Goal: Use online tool/utility: Utilize a website feature to perform a specific function

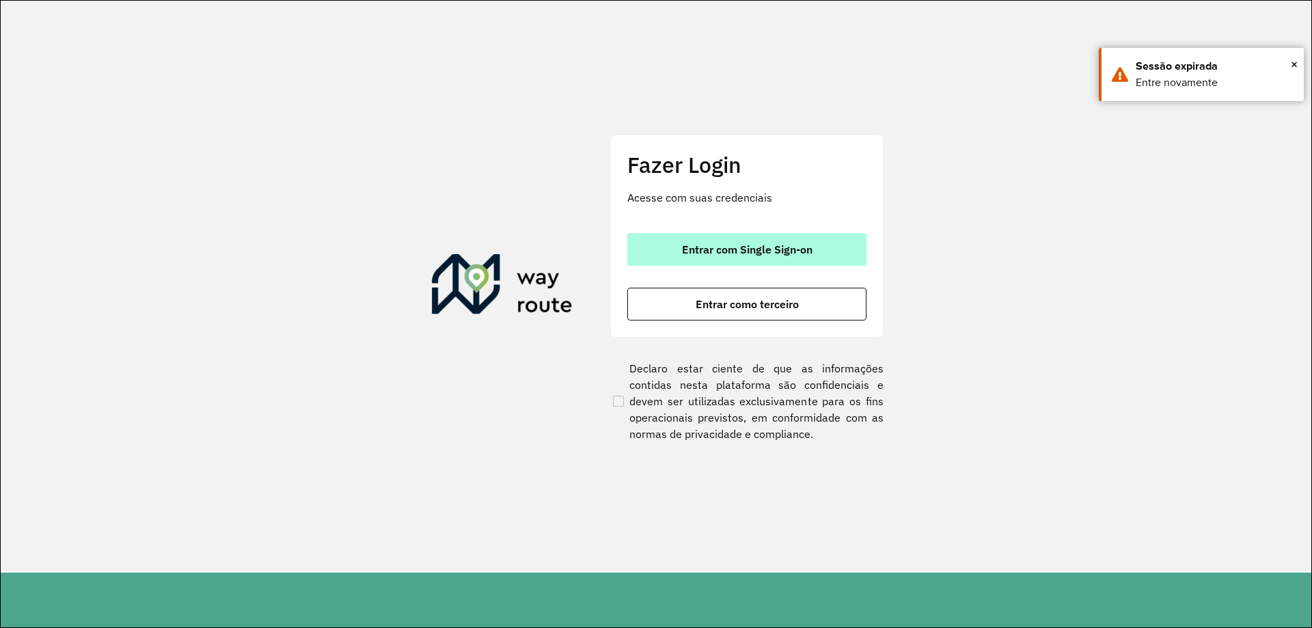
click at [763, 247] on span "Entrar com Single Sign-on" at bounding box center [747, 249] width 130 height 11
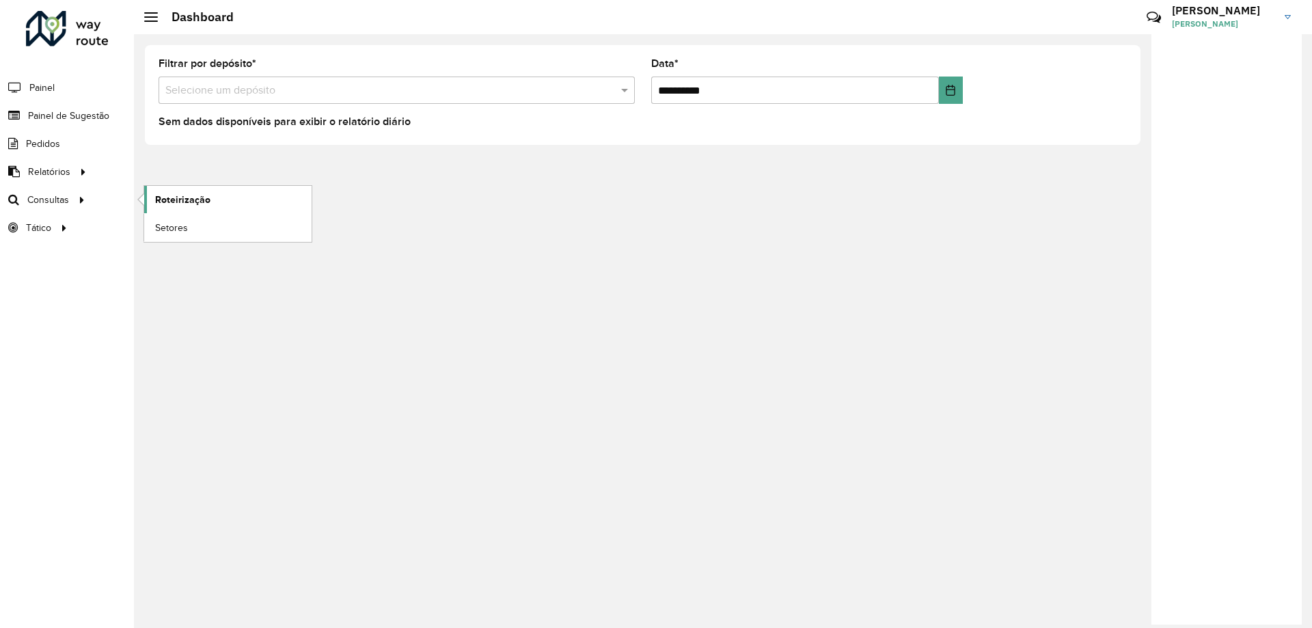
click at [193, 191] on link "Roteirização" at bounding box center [227, 199] width 167 height 27
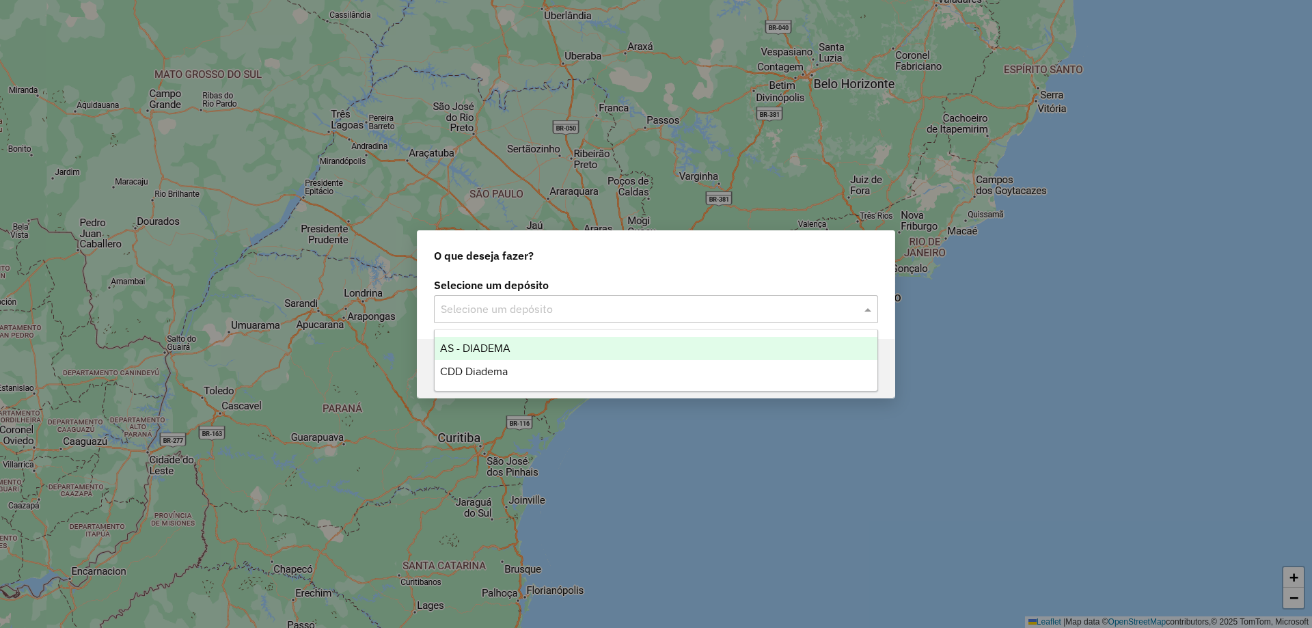
click at [460, 296] on div "Selecione um depósito" at bounding box center [656, 308] width 444 height 27
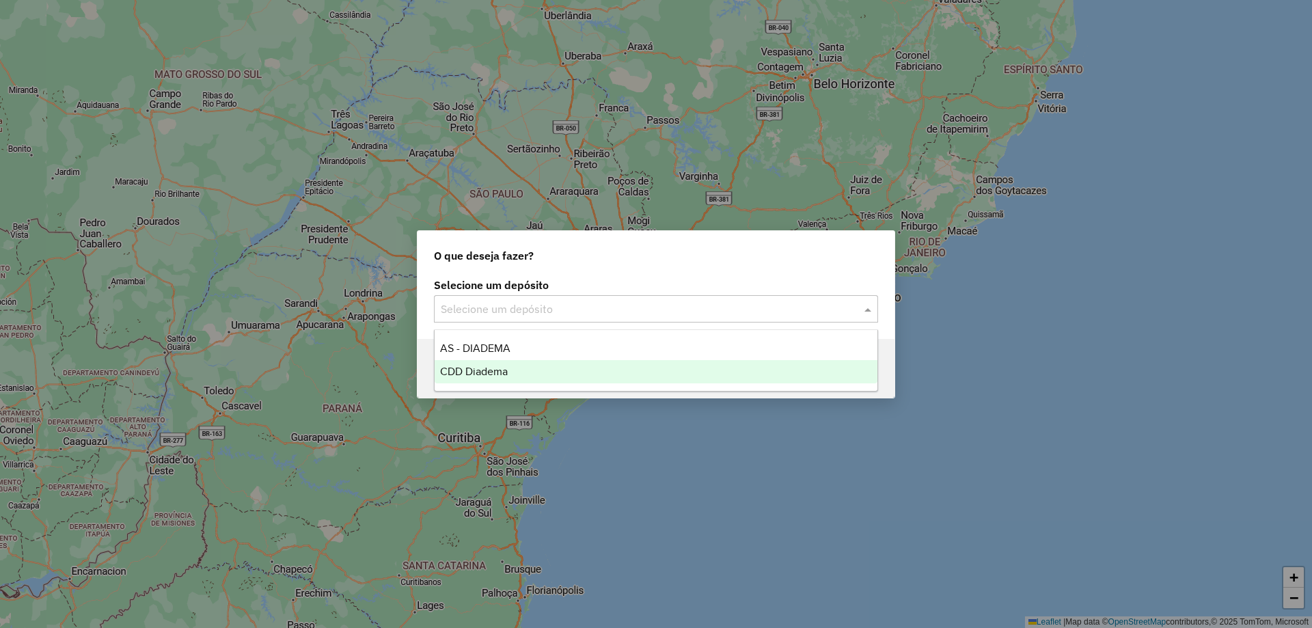
click at [471, 373] on span "CDD Diadema" at bounding box center [474, 372] width 68 height 12
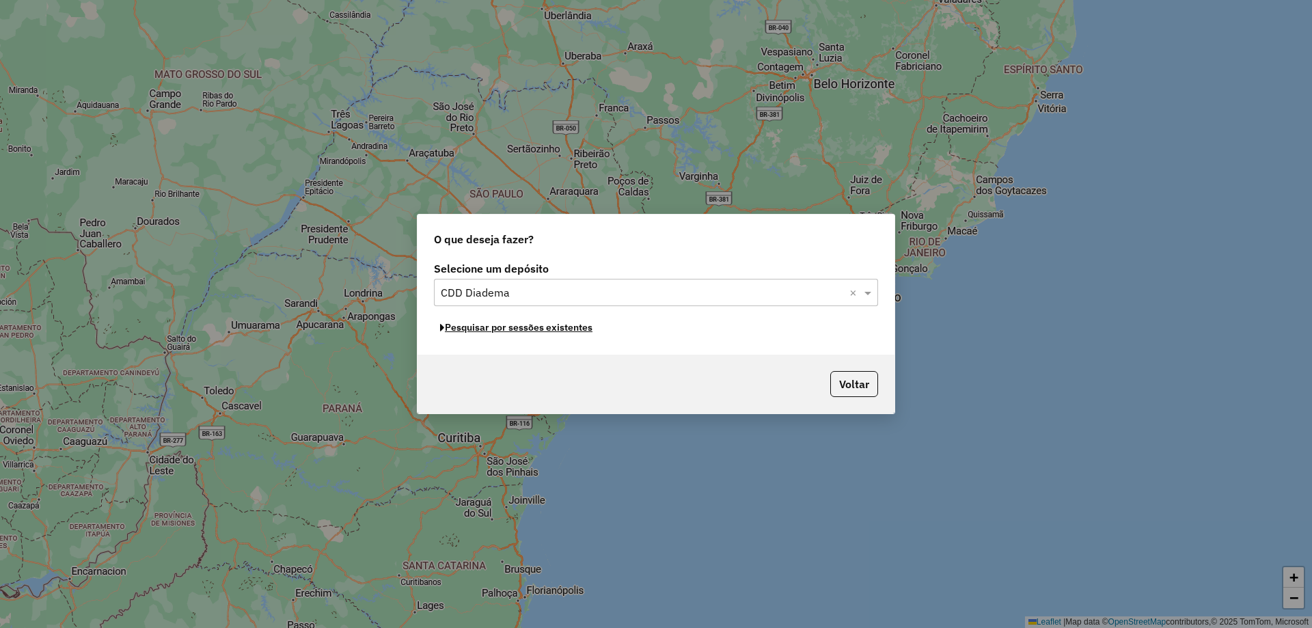
click at [549, 331] on button "Pesquisar por sessões existentes" at bounding box center [516, 327] width 165 height 21
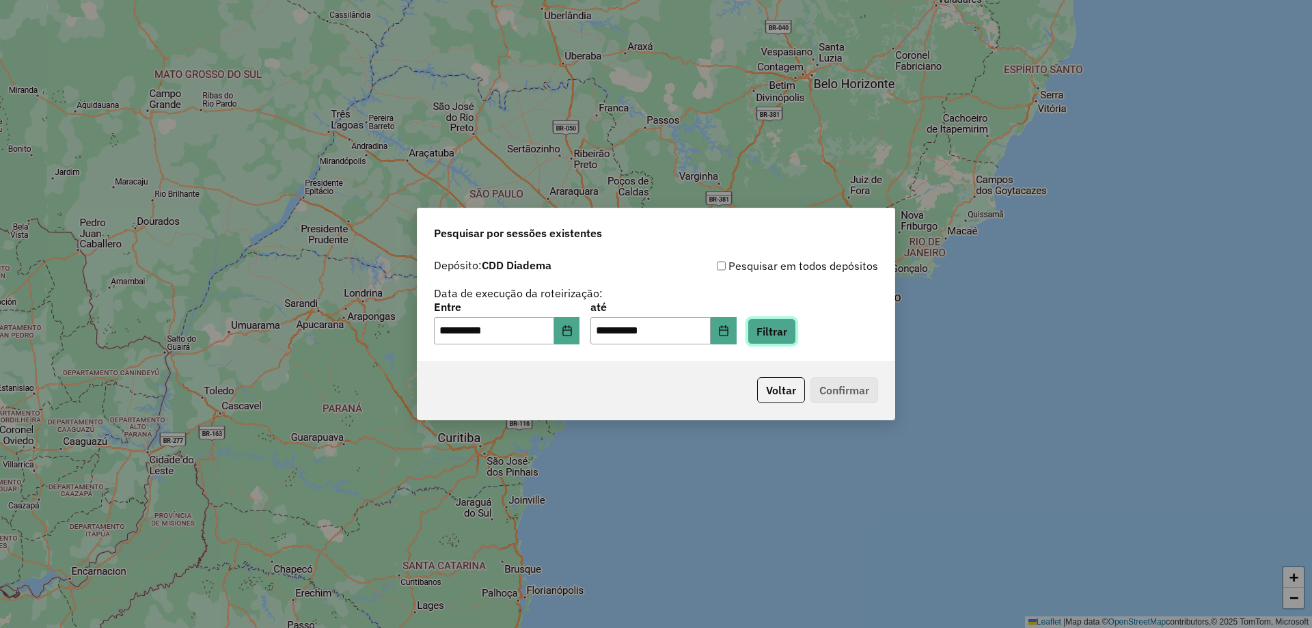
click at [796, 329] on button "Filtrar" at bounding box center [771, 331] width 49 height 26
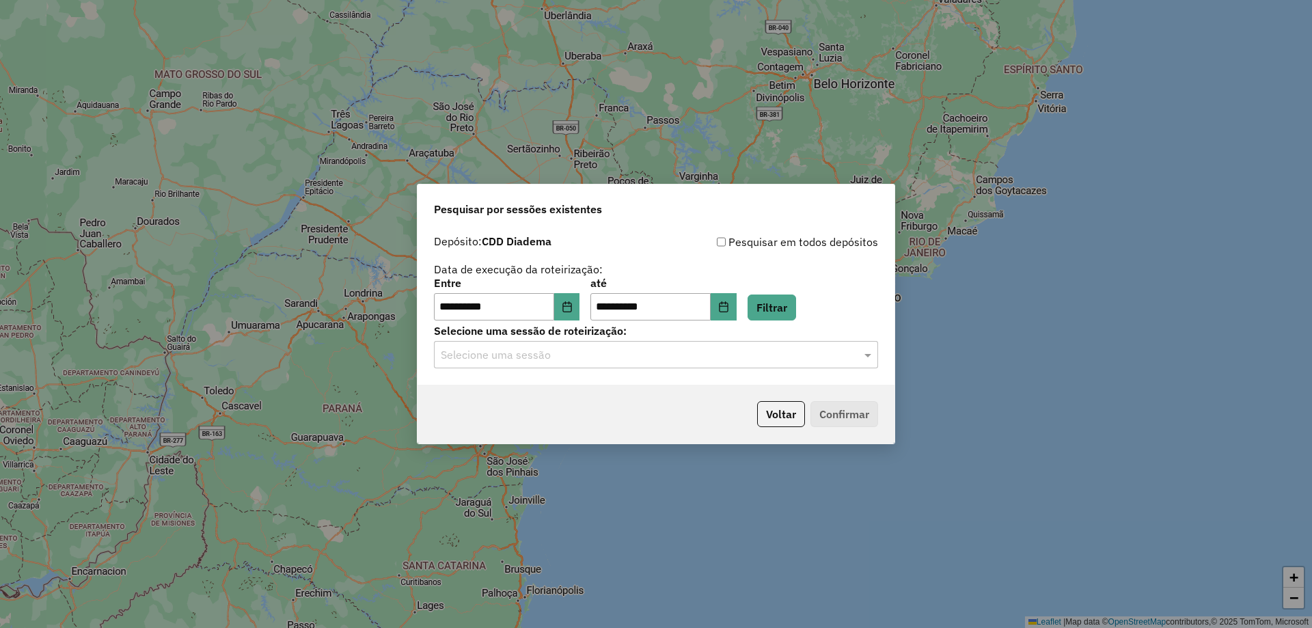
click at [605, 368] on div "Selecione uma sessão" at bounding box center [656, 354] width 444 height 27
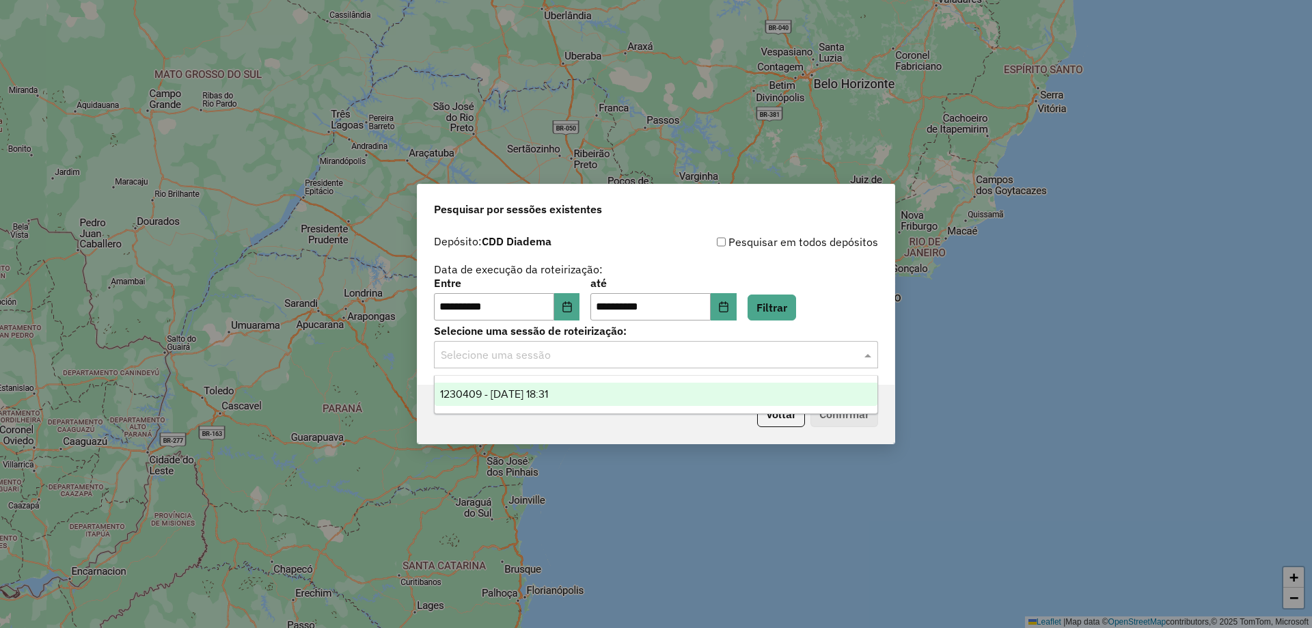
click at [560, 387] on div "1230409 - 16/08/2025 18:31" at bounding box center [656, 394] width 443 height 23
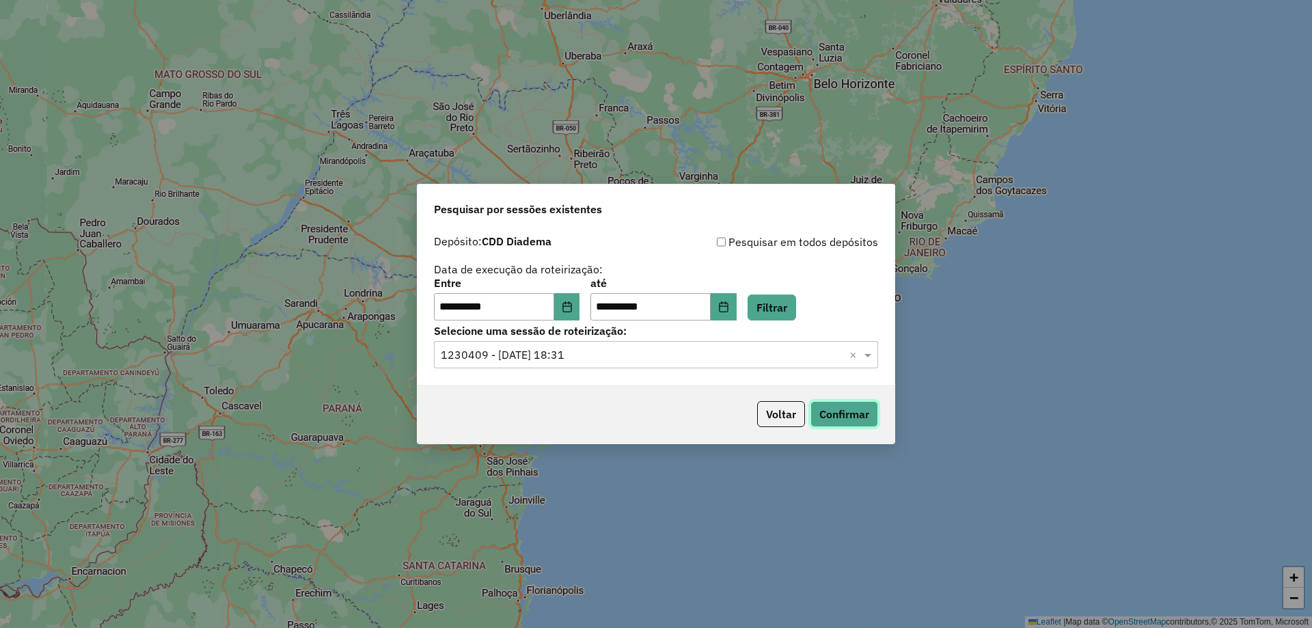
click at [865, 411] on button "Confirmar" at bounding box center [844, 414] width 68 height 26
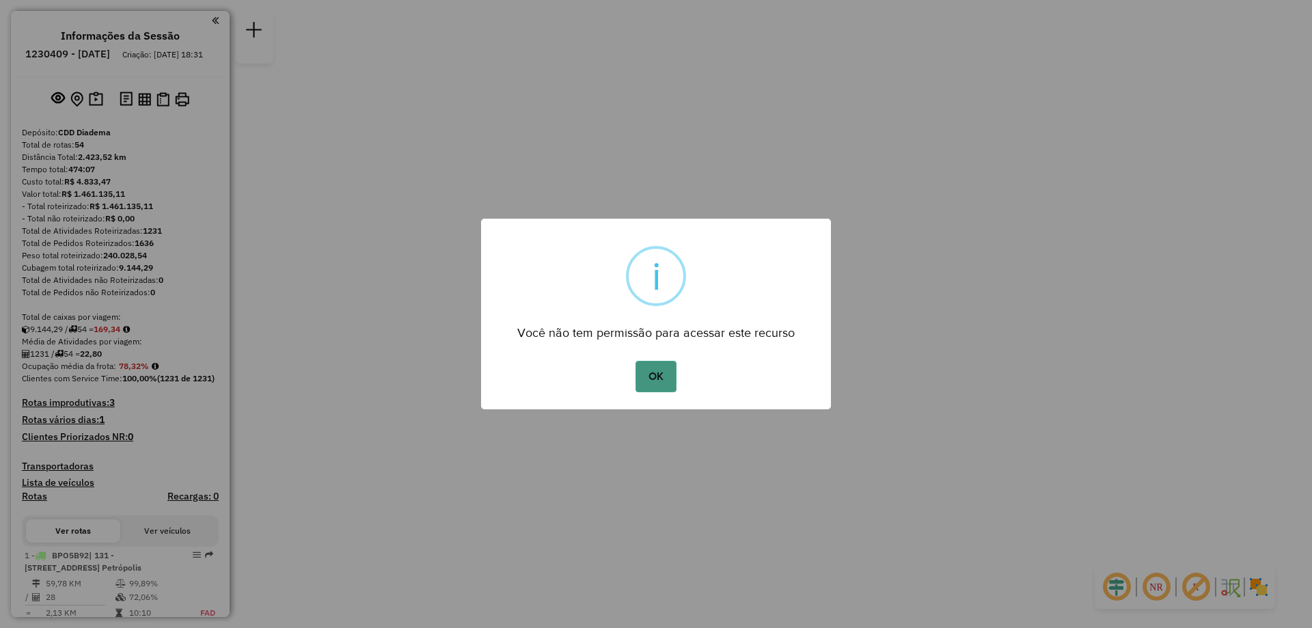
click at [659, 377] on button "OK" at bounding box center [655, 376] width 40 height 31
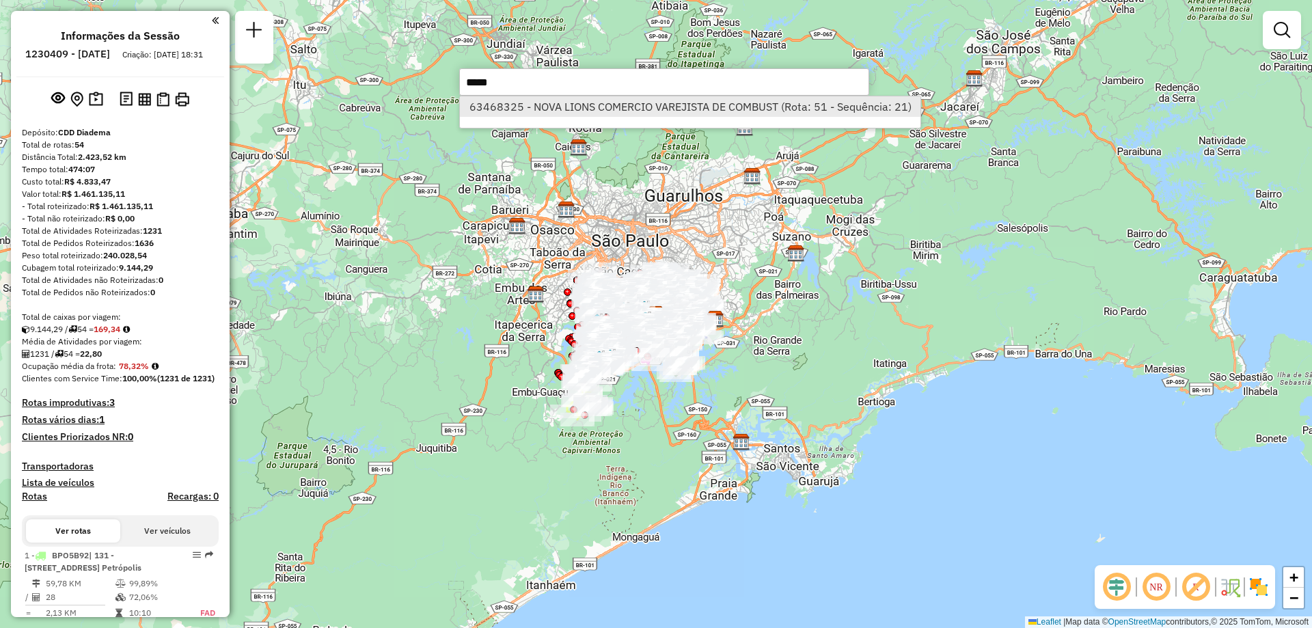
type input "*****"
click at [573, 107] on li "63468325 - NOVA LIONS COMERCIO VAREJISTA DE COMBUST (Rota: 51 - Sequência: 21)" at bounding box center [690, 106] width 460 height 20
select select "**********"
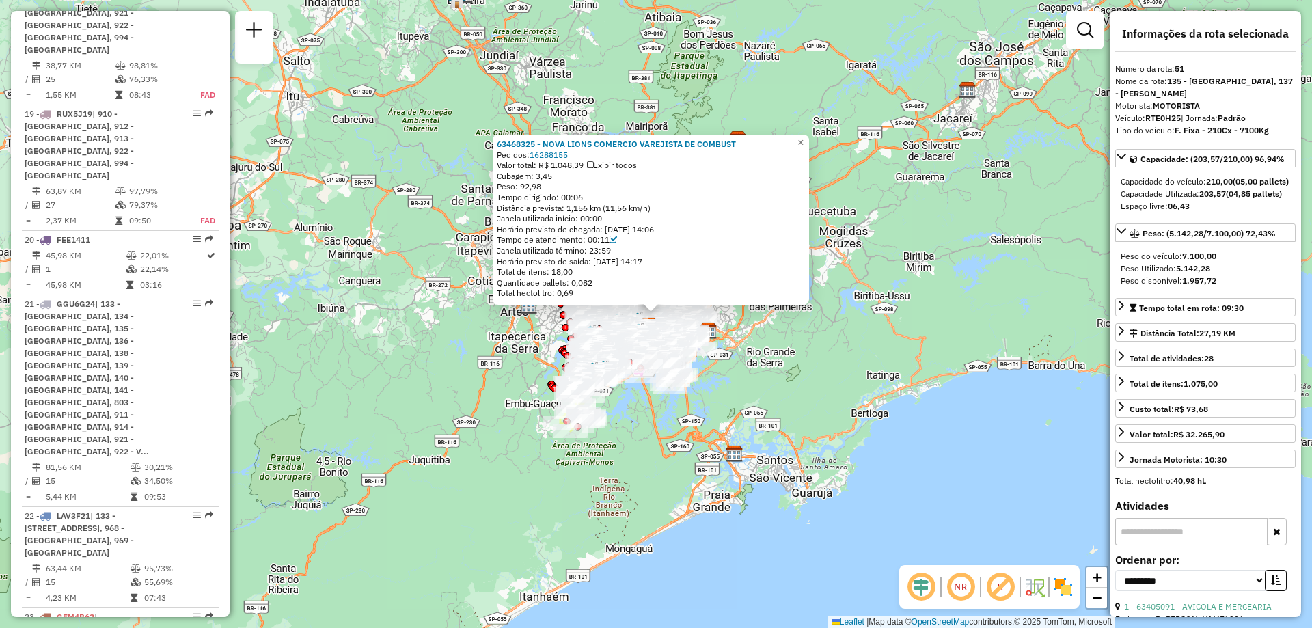
scroll to position [4481, 0]
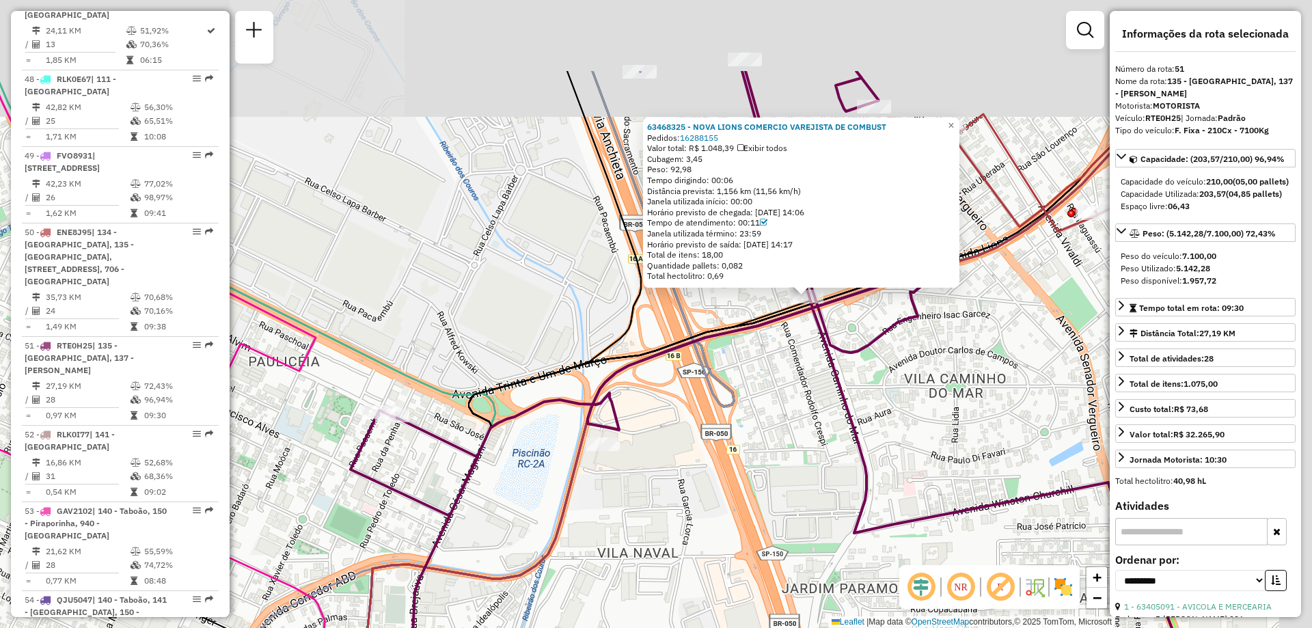
drag, startPoint x: 928, startPoint y: 206, endPoint x: 691, endPoint y: 350, distance: 277.5
click at [691, 350] on div "63468325 - NOVA LIONS COMERCIO VAREJISTA DE COMBUST Pedidos: 16288155 Valor tot…" at bounding box center [656, 314] width 1312 height 628
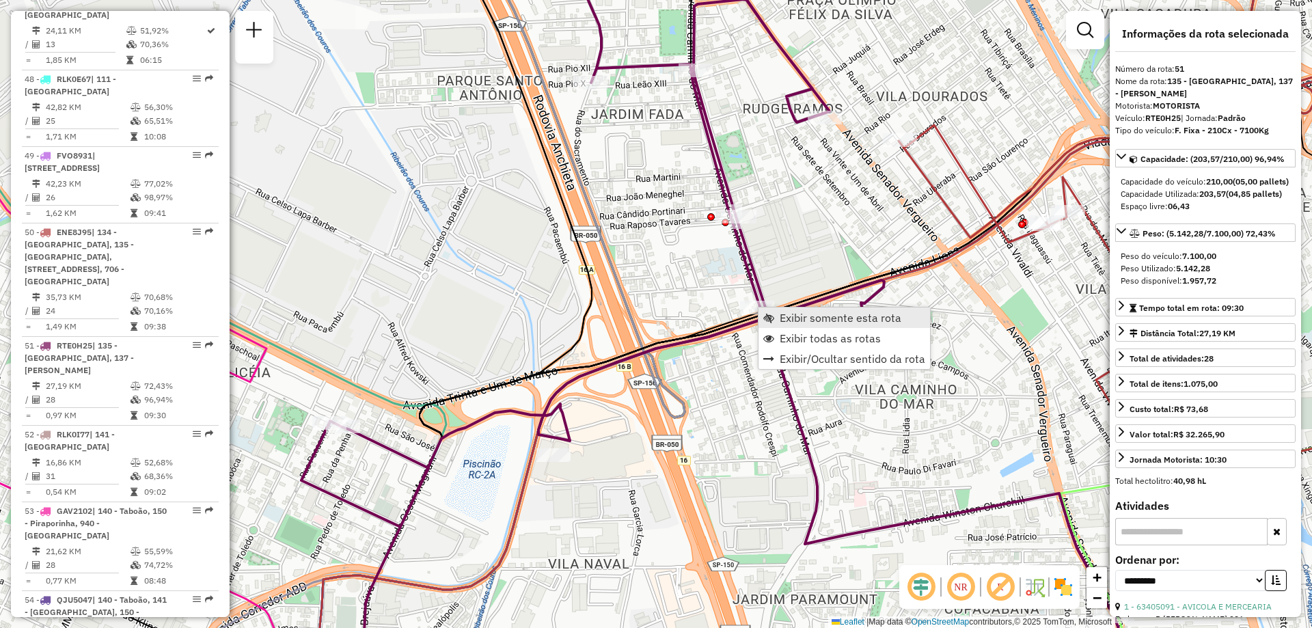
click at [795, 318] on span "Exibir somente esta rota" at bounding box center [841, 317] width 122 height 11
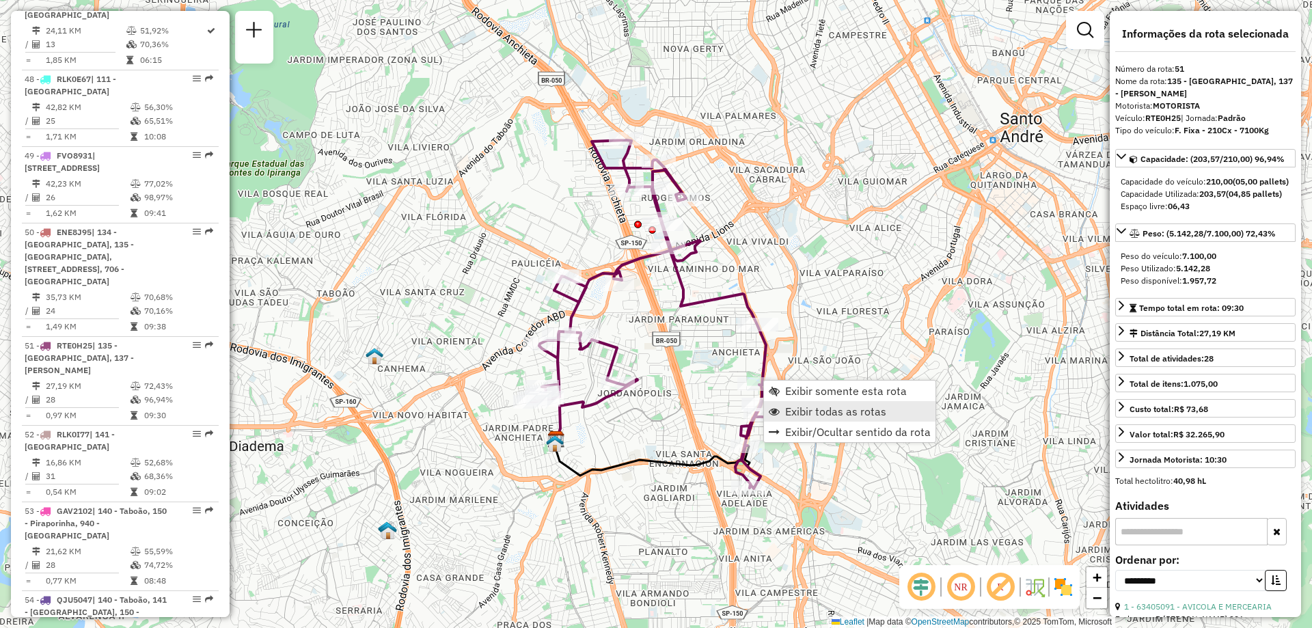
click at [784, 402] on link "Exibir todas as rotas" at bounding box center [849, 411] width 171 height 20
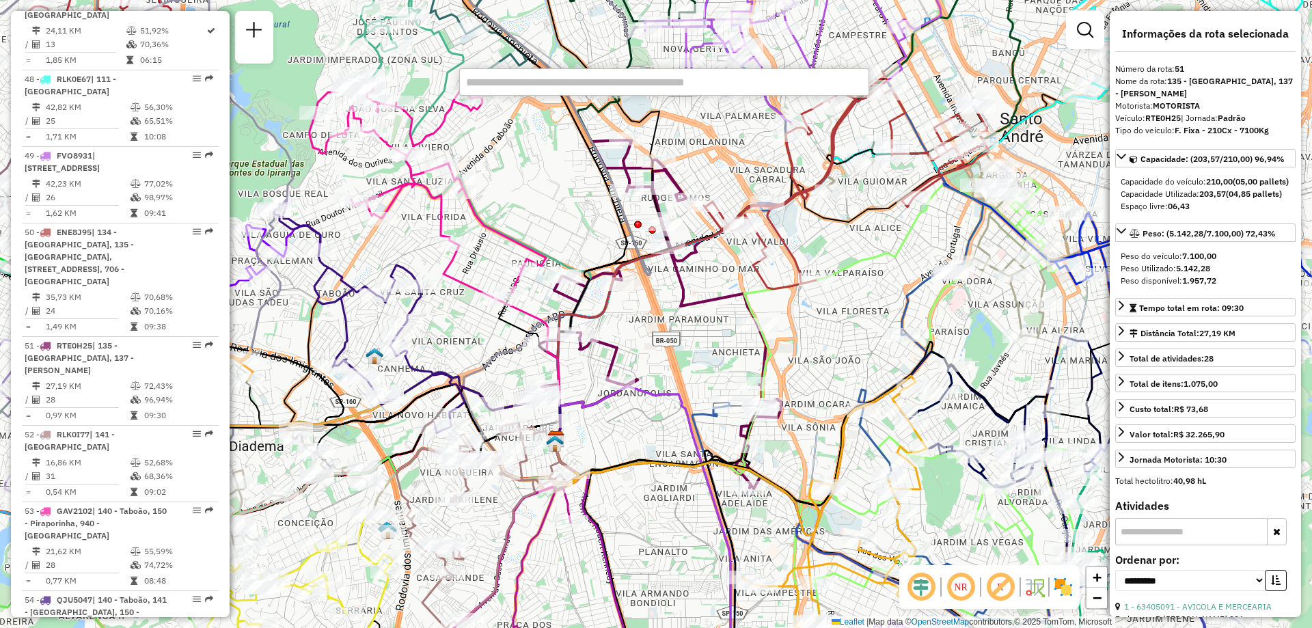
paste input "*****"
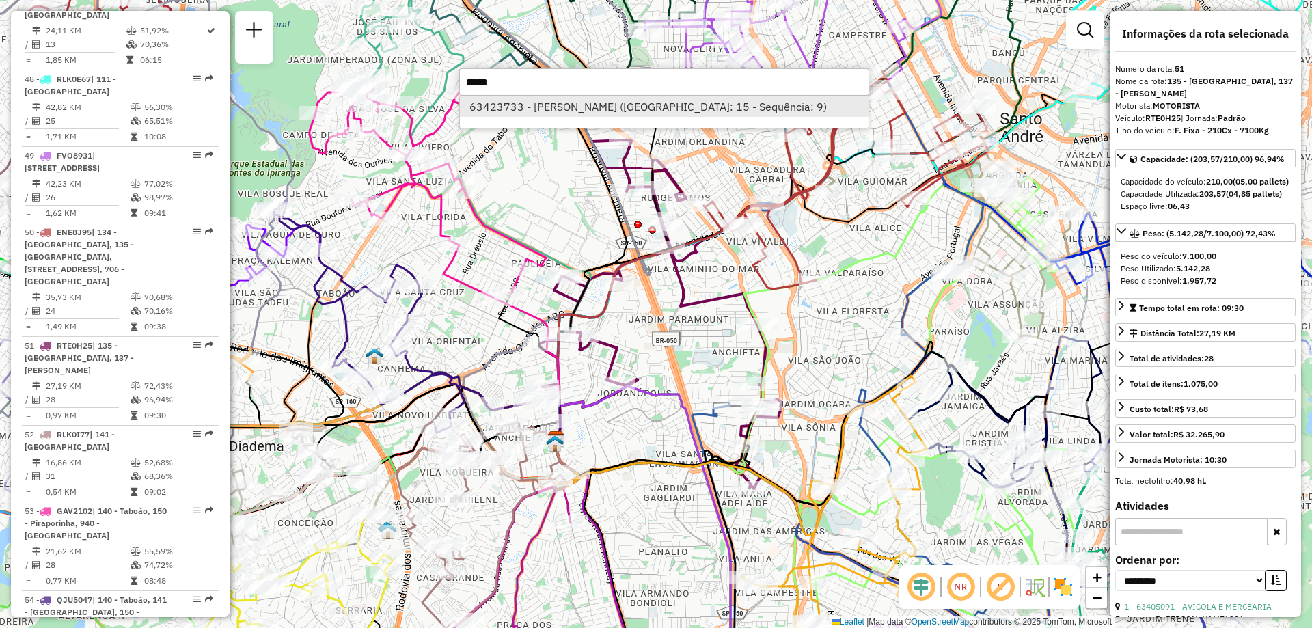
type input "*****"
click at [556, 104] on li "63423733 - [PERSON_NAME] ([GEOGRAPHIC_DATA]: 15 - Sequência: 9)" at bounding box center [664, 106] width 409 height 20
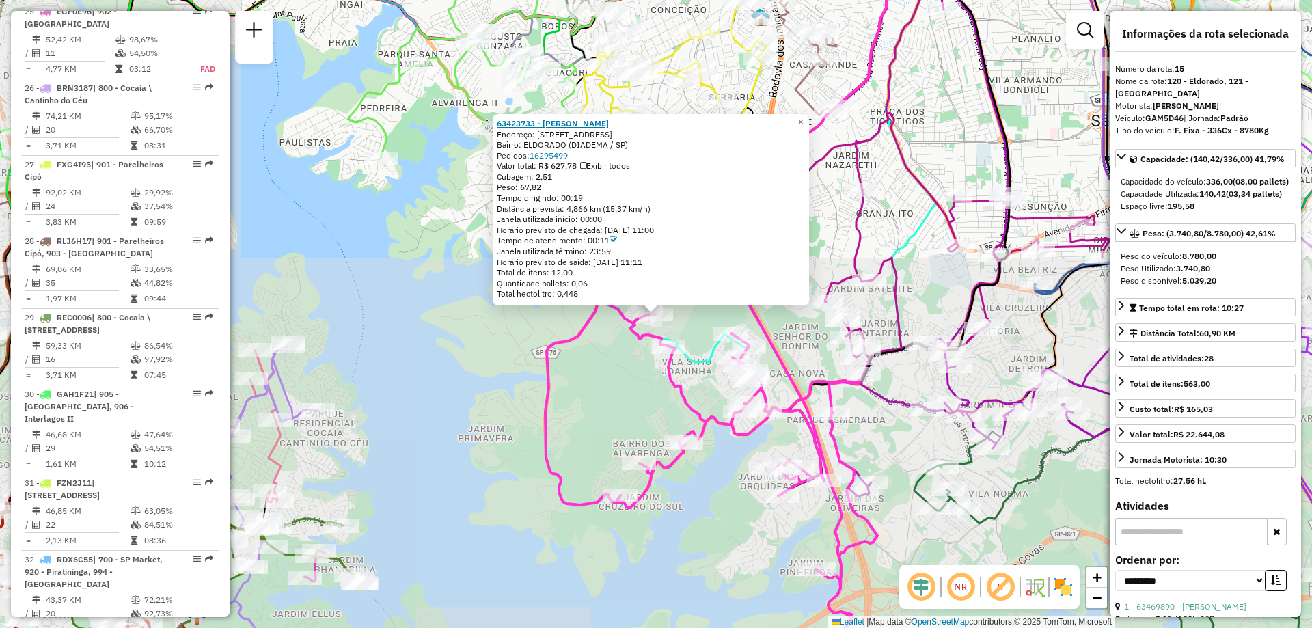
scroll to position [1705, 0]
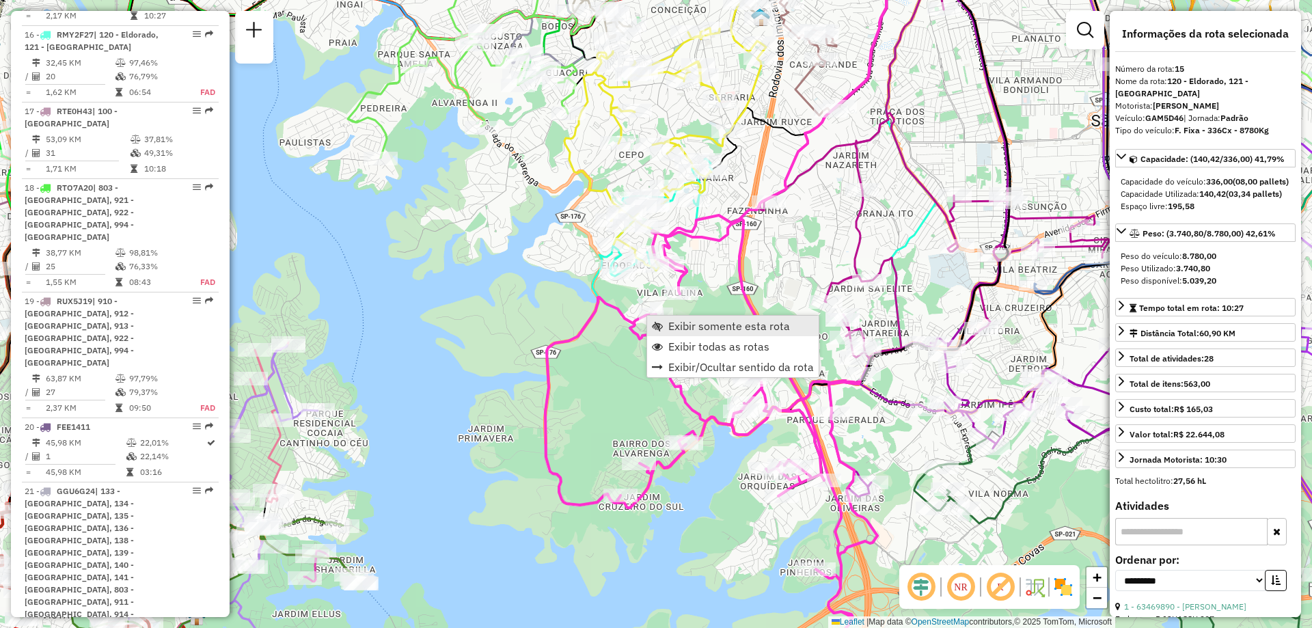
click at [676, 331] on span "Exibir somente esta rota" at bounding box center [729, 325] width 122 height 11
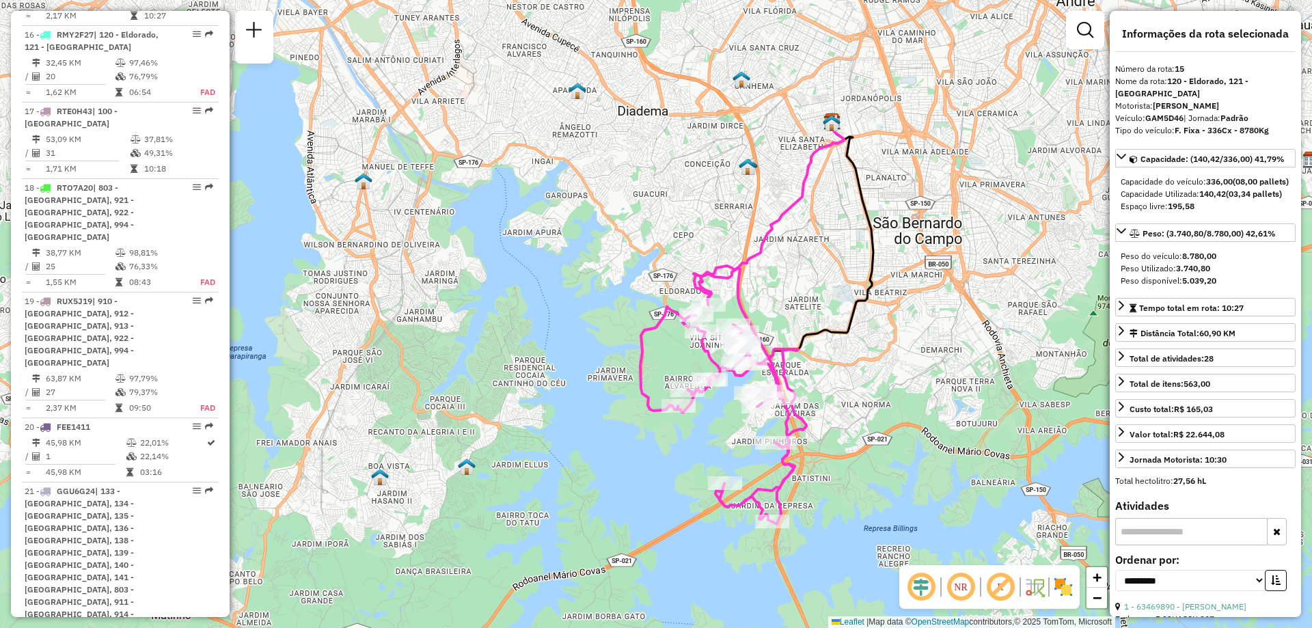
drag, startPoint x: 752, startPoint y: 447, endPoint x: 731, endPoint y: 419, distance: 35.3
click at [731, 419] on div "Janela de atendimento Grade de atendimento Capacidade Transportadoras Veículos …" at bounding box center [656, 314] width 1312 height 628
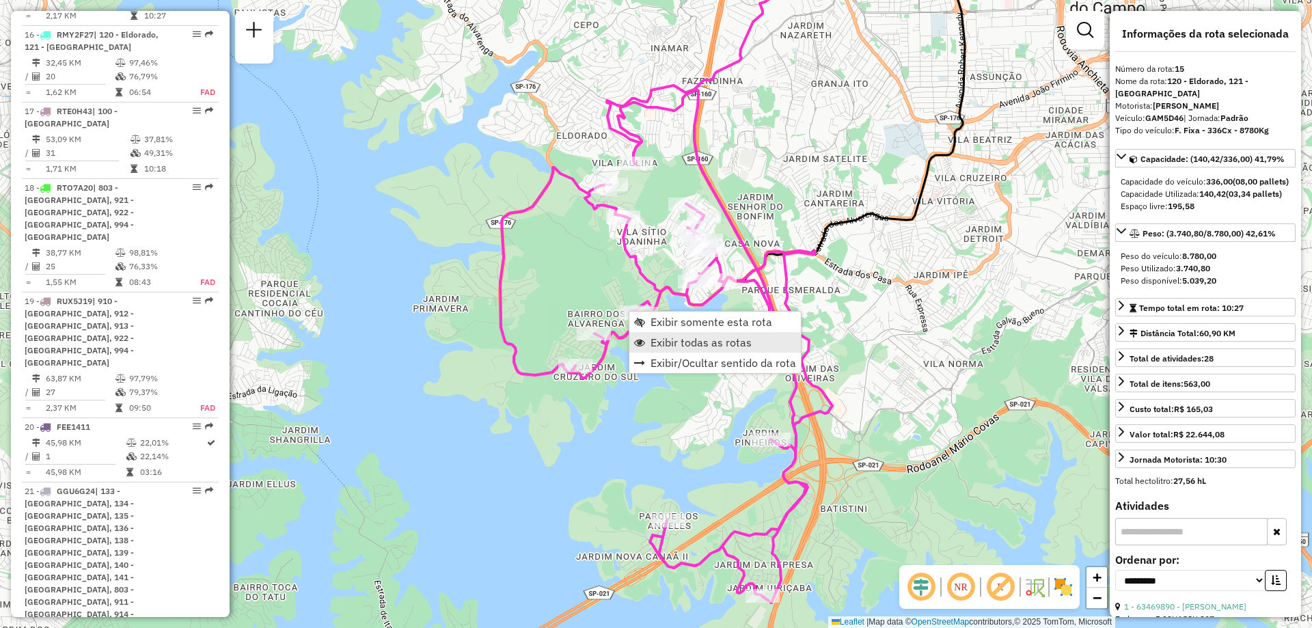
click at [659, 339] on span "Exibir todas as rotas" at bounding box center [700, 342] width 101 height 11
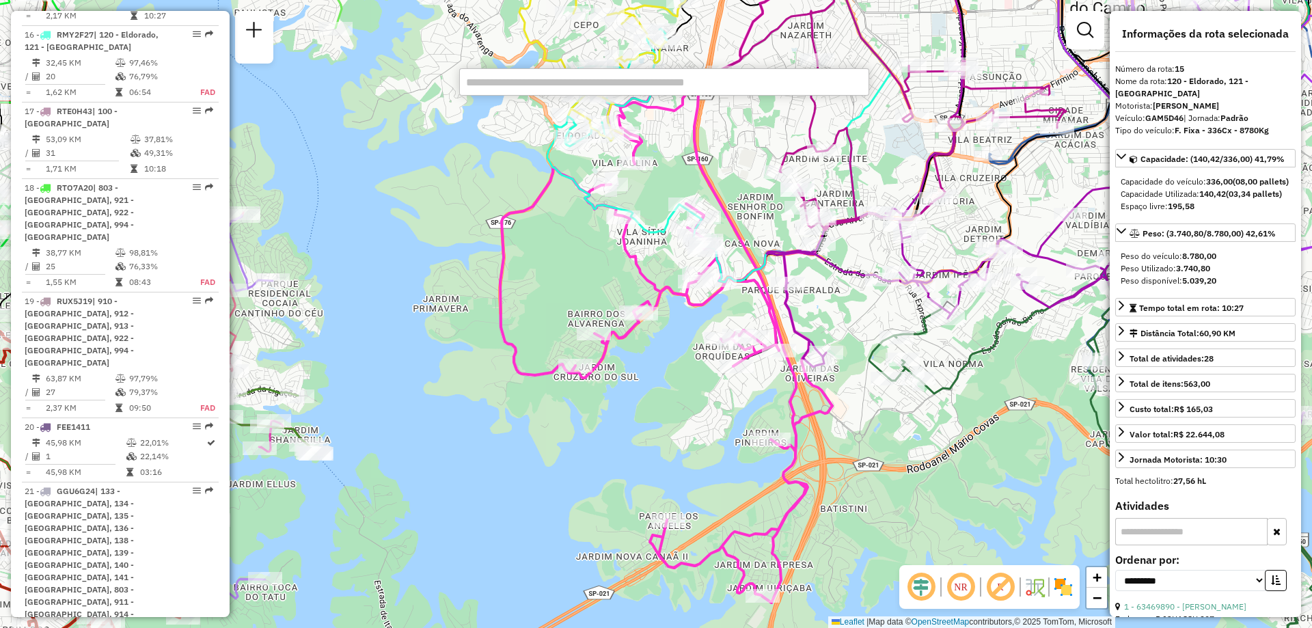
paste input "*****"
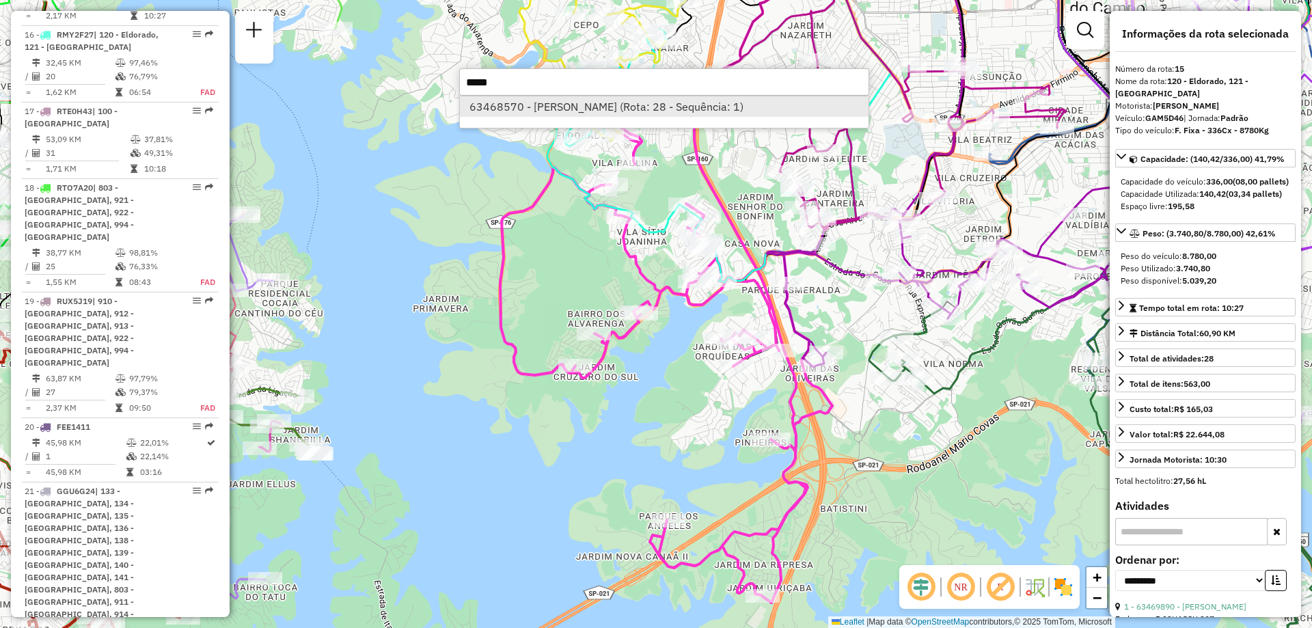
type input "*****"
click at [562, 106] on li "63468570 - [PERSON_NAME] (Rota: 28 - Sequência: 1)" at bounding box center [664, 106] width 409 height 20
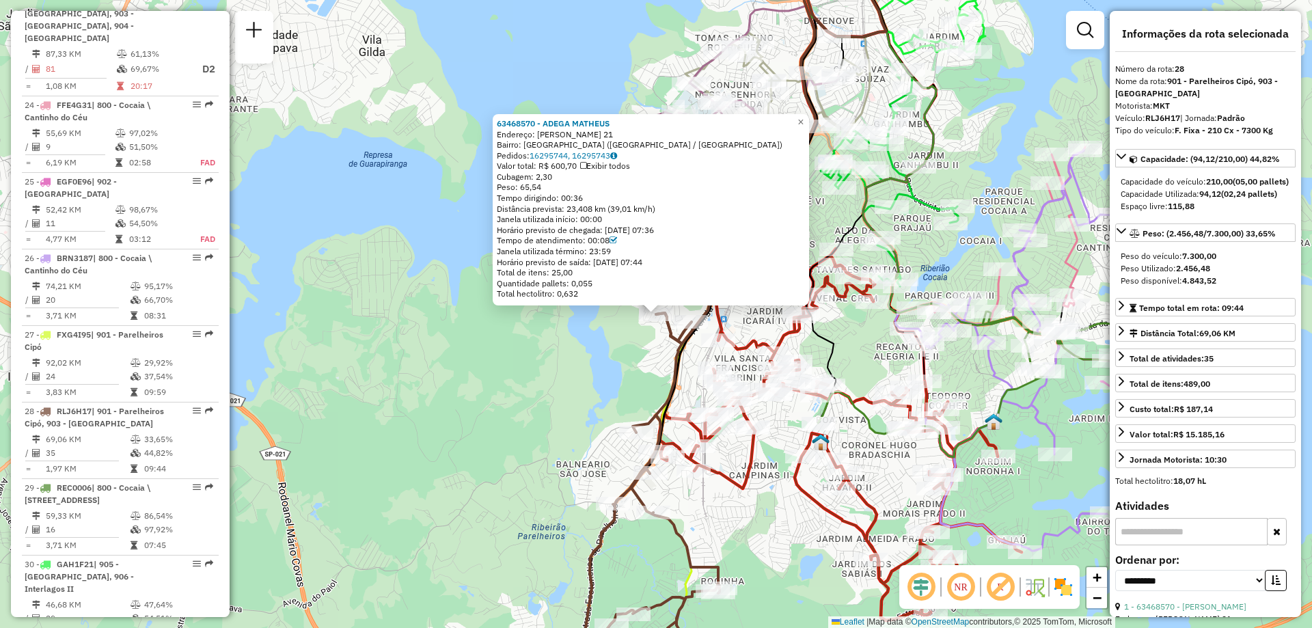
scroll to position [2850, 0]
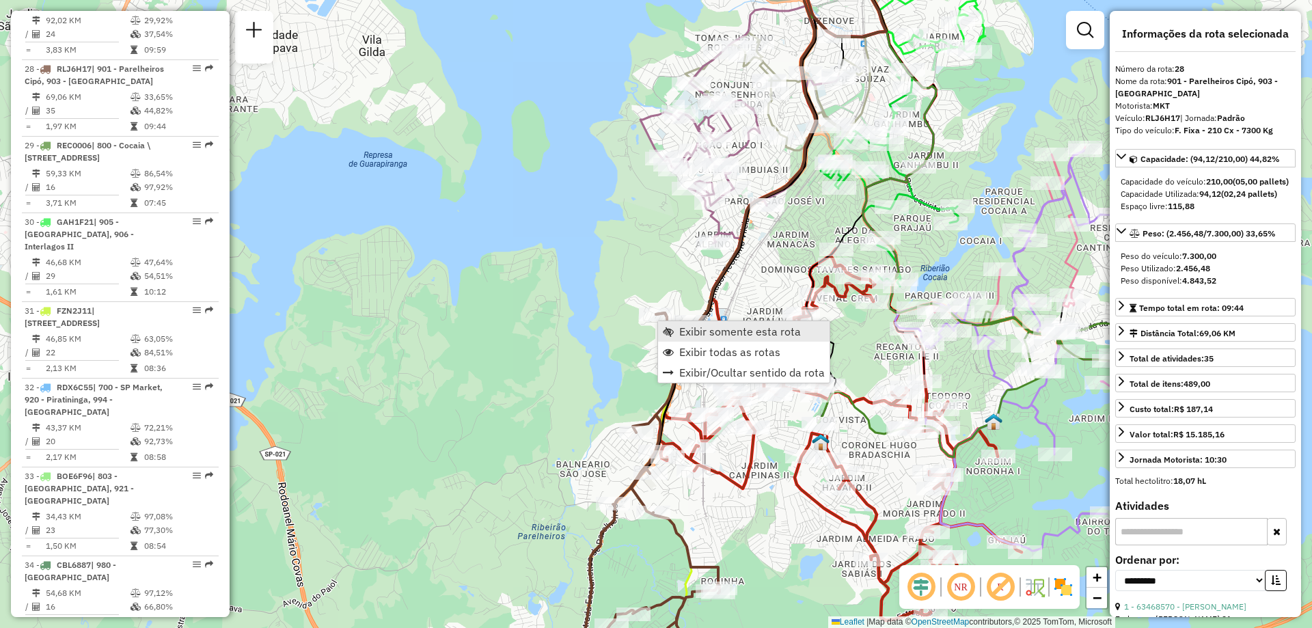
click at [674, 326] on link "Exibir somente esta rota" at bounding box center [743, 331] width 171 height 20
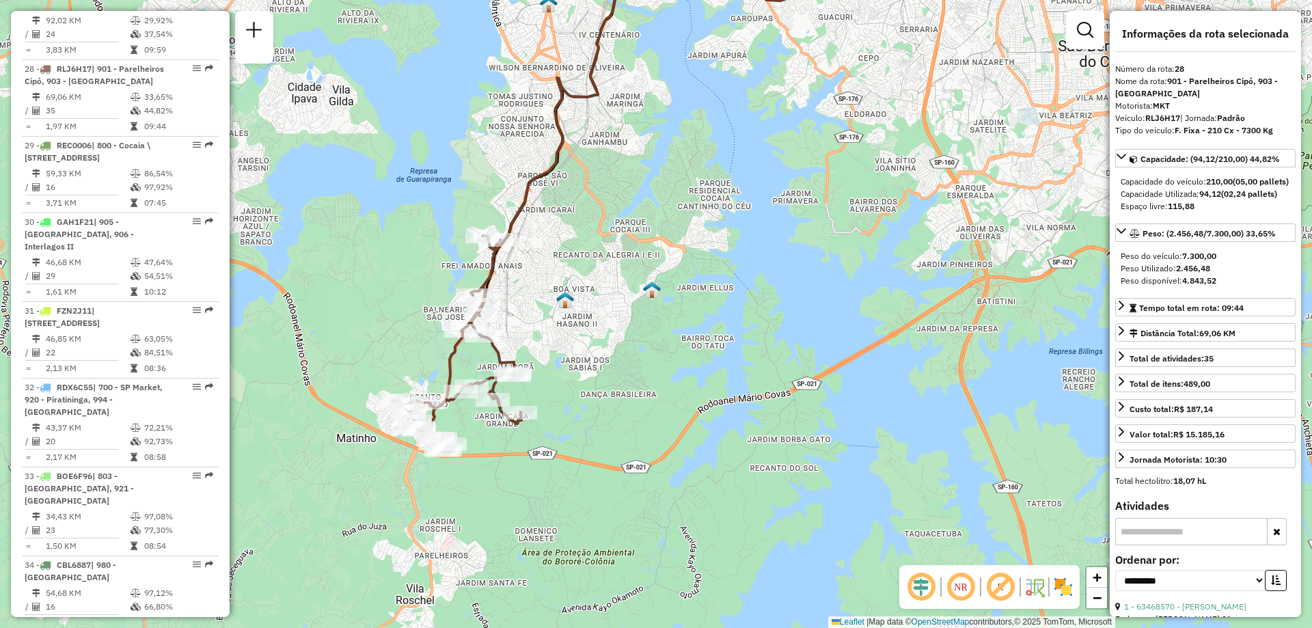
drag, startPoint x: 570, startPoint y: 480, endPoint x: 655, endPoint y: 294, distance: 204.9
click at [652, 296] on div "Janela de atendimento Grade de atendimento Capacidade Transportadoras Veículos …" at bounding box center [656, 314] width 1312 height 628
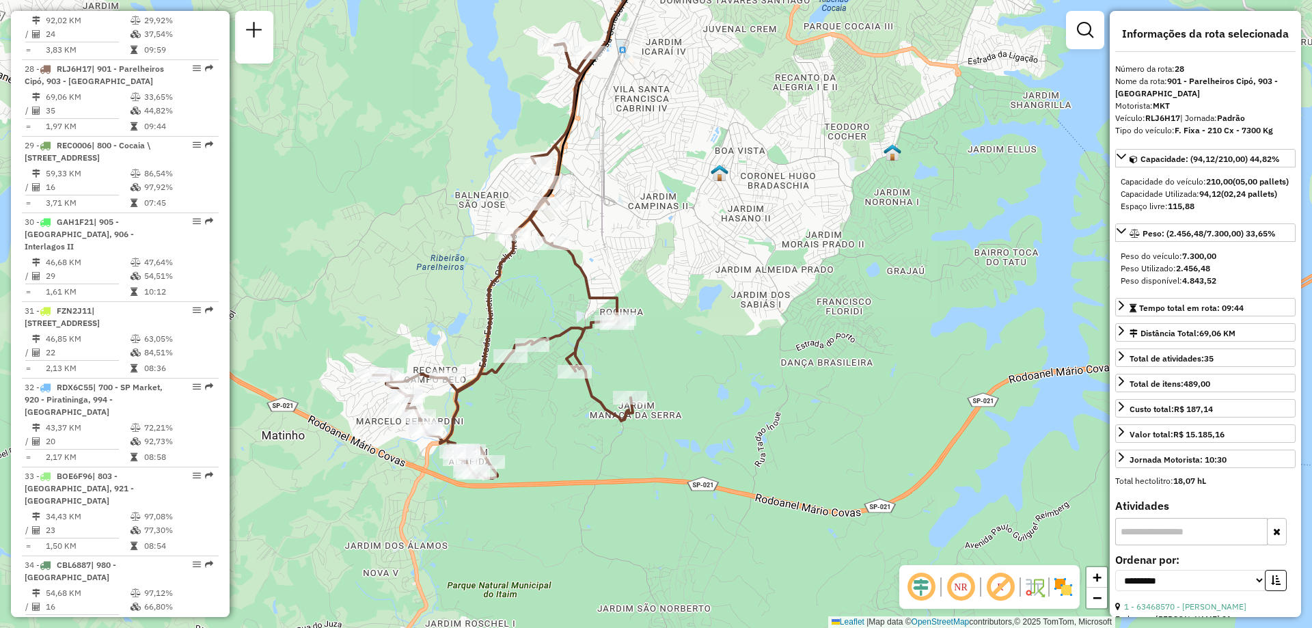
drag, startPoint x: 519, startPoint y: 368, endPoint x: 532, endPoint y: 425, distance: 58.0
click at [532, 425] on div "Janela de atendimento Grade de atendimento Capacidade Transportadoras Veículos …" at bounding box center [656, 314] width 1312 height 628
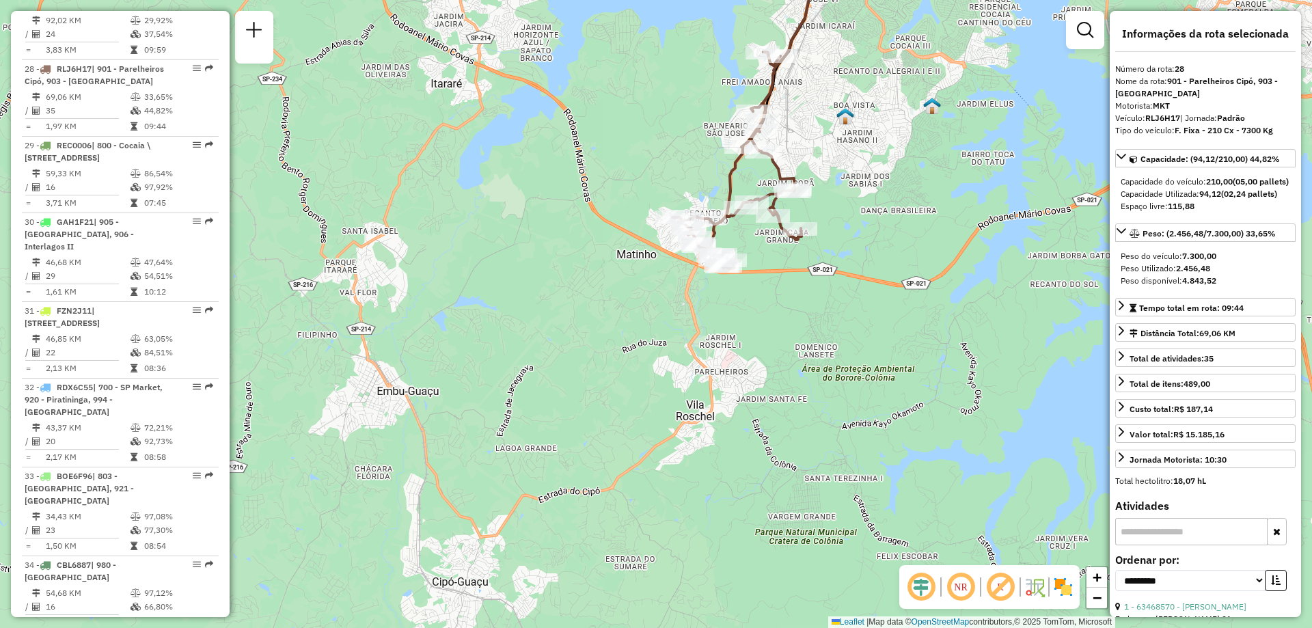
drag, startPoint x: 726, startPoint y: 568, endPoint x: 830, endPoint y: 342, distance: 248.2
click at [830, 342] on div "Janela de atendimento Grade de atendimento Capacidade Transportadoras Veículos …" at bounding box center [656, 314] width 1312 height 628
